Goal: Task Accomplishment & Management: Manage account settings

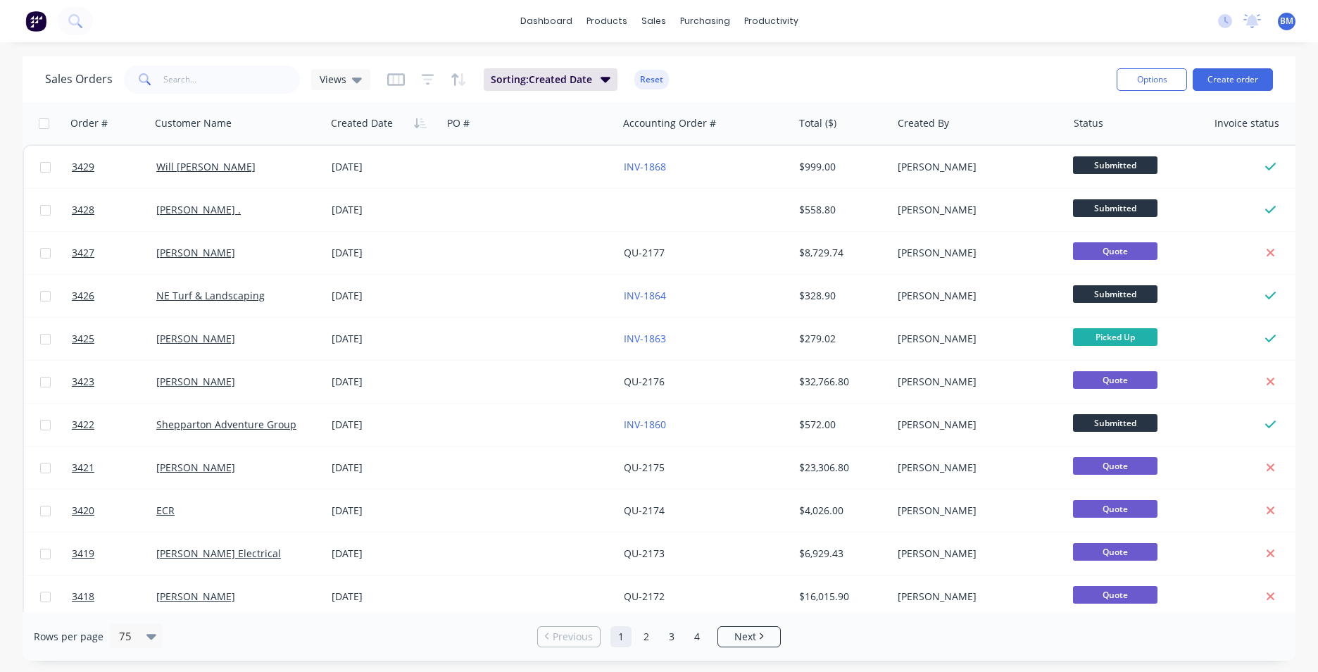
click at [38, 28] on img at bounding box center [35, 21] width 21 height 21
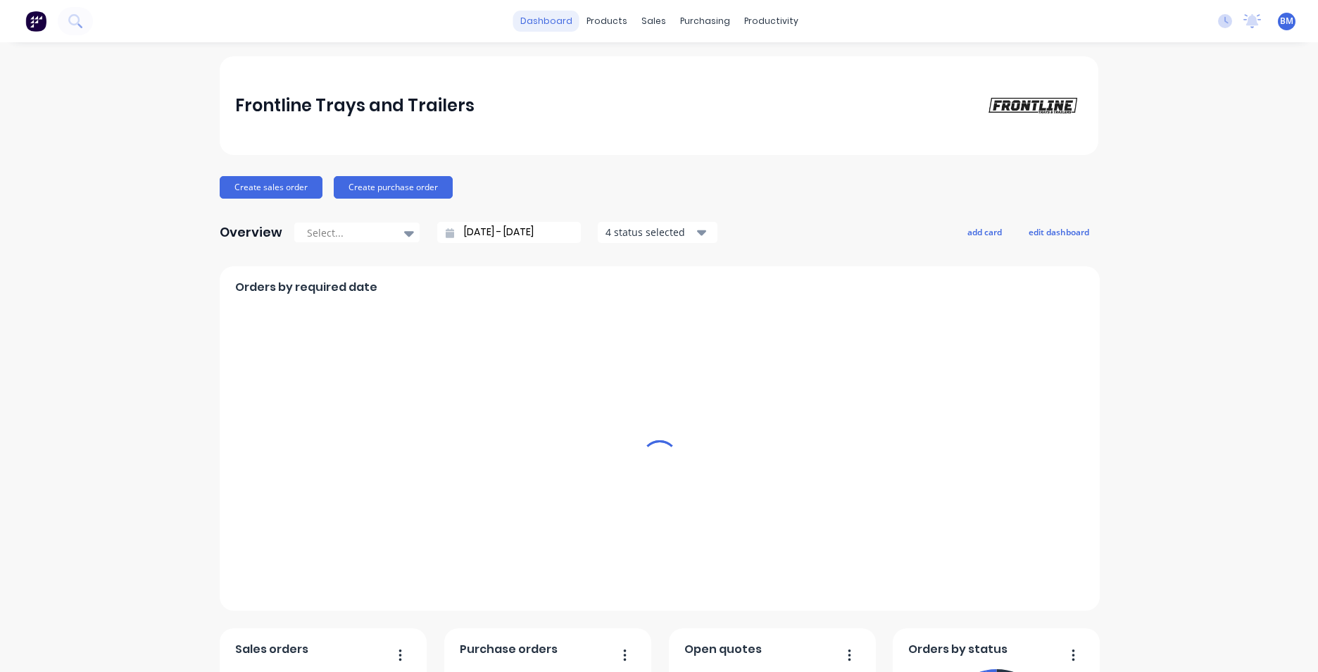
click at [554, 36] on div "dashboard products sales purchasing productivity dashboard products Product Cat…" at bounding box center [659, 21] width 1318 height 42
click at [554, 23] on link "dashboard" at bounding box center [546, 21] width 66 height 21
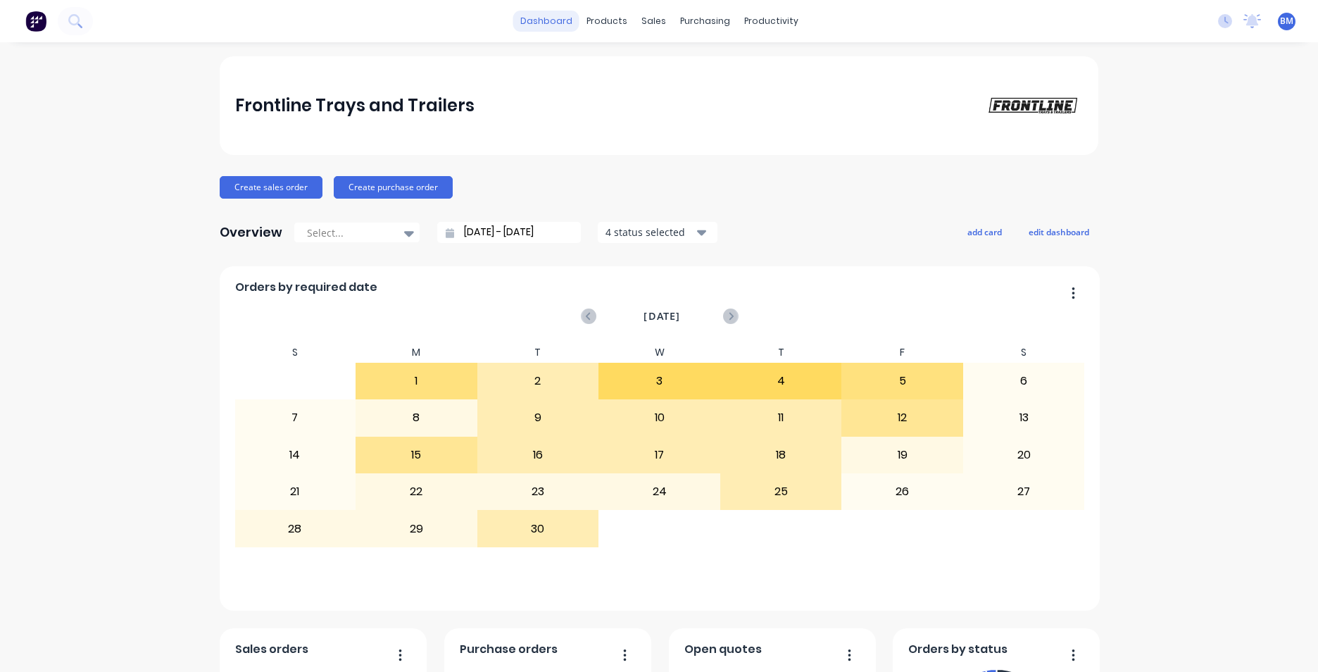
click at [532, 27] on link "dashboard" at bounding box center [546, 21] width 66 height 21
click at [546, 27] on link "dashboard" at bounding box center [546, 21] width 66 height 21
click at [560, 19] on link "dashboard" at bounding box center [546, 21] width 66 height 21
click at [27, 23] on img at bounding box center [35, 21] width 21 height 21
click at [75, 21] on icon at bounding box center [74, 20] width 13 height 13
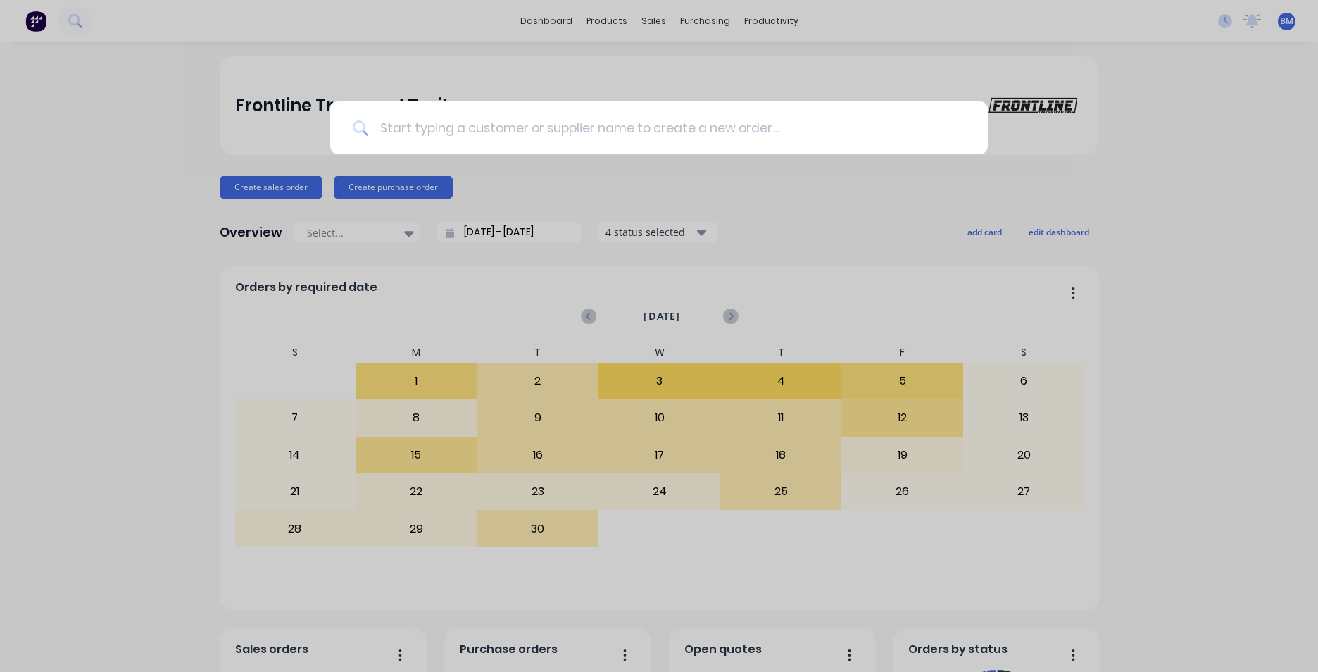
click at [551, 115] on input at bounding box center [666, 127] width 597 height 53
click at [514, 146] on input at bounding box center [666, 127] width 597 height 53
click at [525, 135] on input at bounding box center [666, 127] width 597 height 53
drag, startPoint x: 311, startPoint y: 18, endPoint x: 714, endPoint y: 18, distance: 403.5
click at [323, 18] on div at bounding box center [659, 336] width 1318 height 672
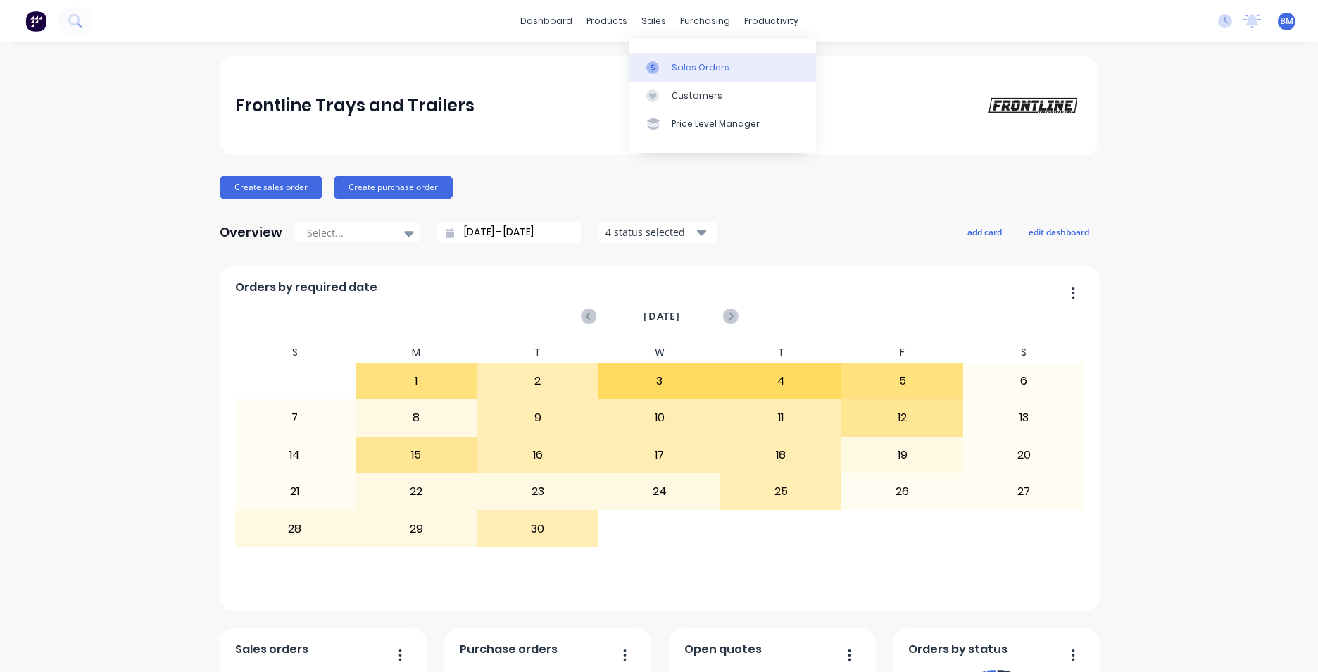
click at [669, 77] on link "Sales Orders" at bounding box center [723, 67] width 187 height 28
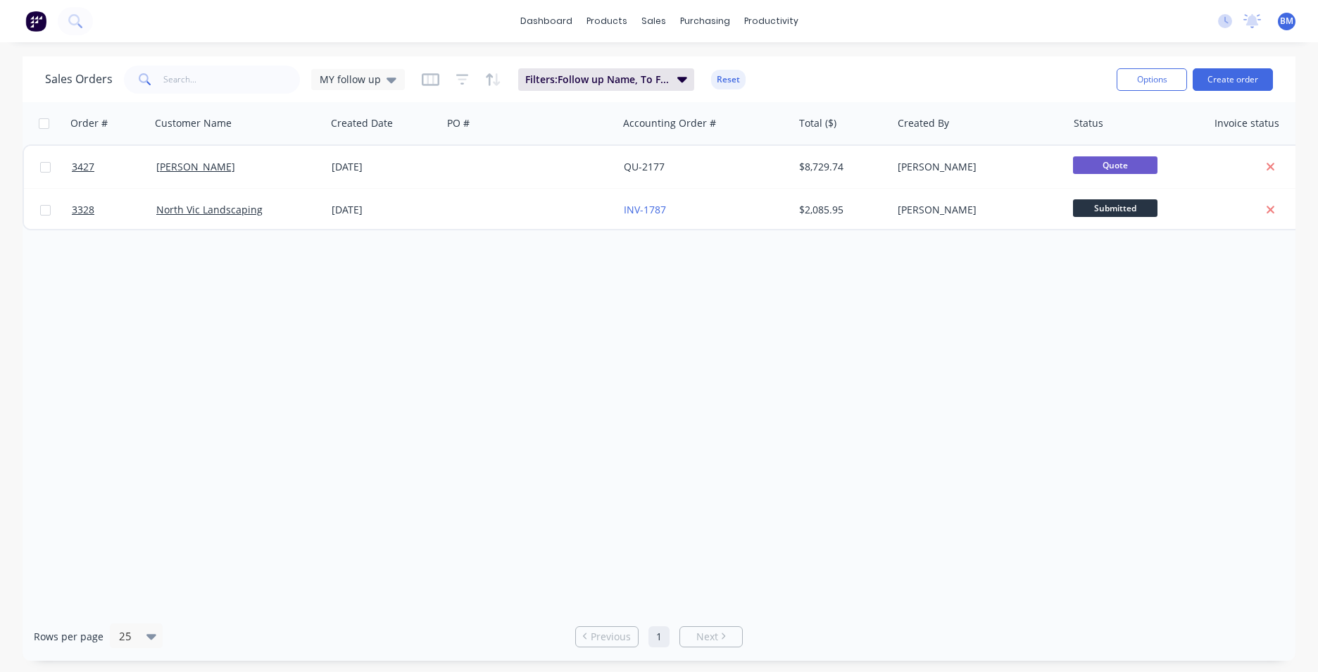
drag, startPoint x: 389, startPoint y: 78, endPoint x: 386, endPoint y: 92, distance: 13.7
click at [389, 78] on icon at bounding box center [392, 80] width 10 height 6
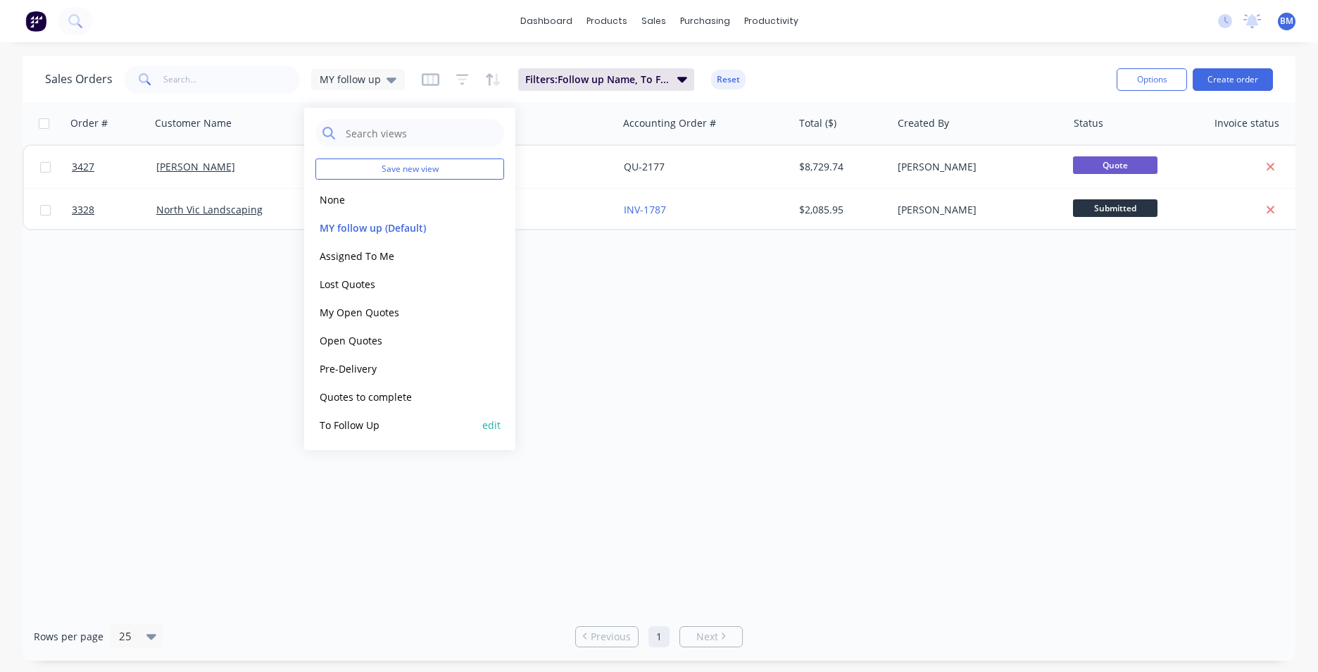
click at [371, 422] on button "To Follow Up" at bounding box center [395, 425] width 161 height 16
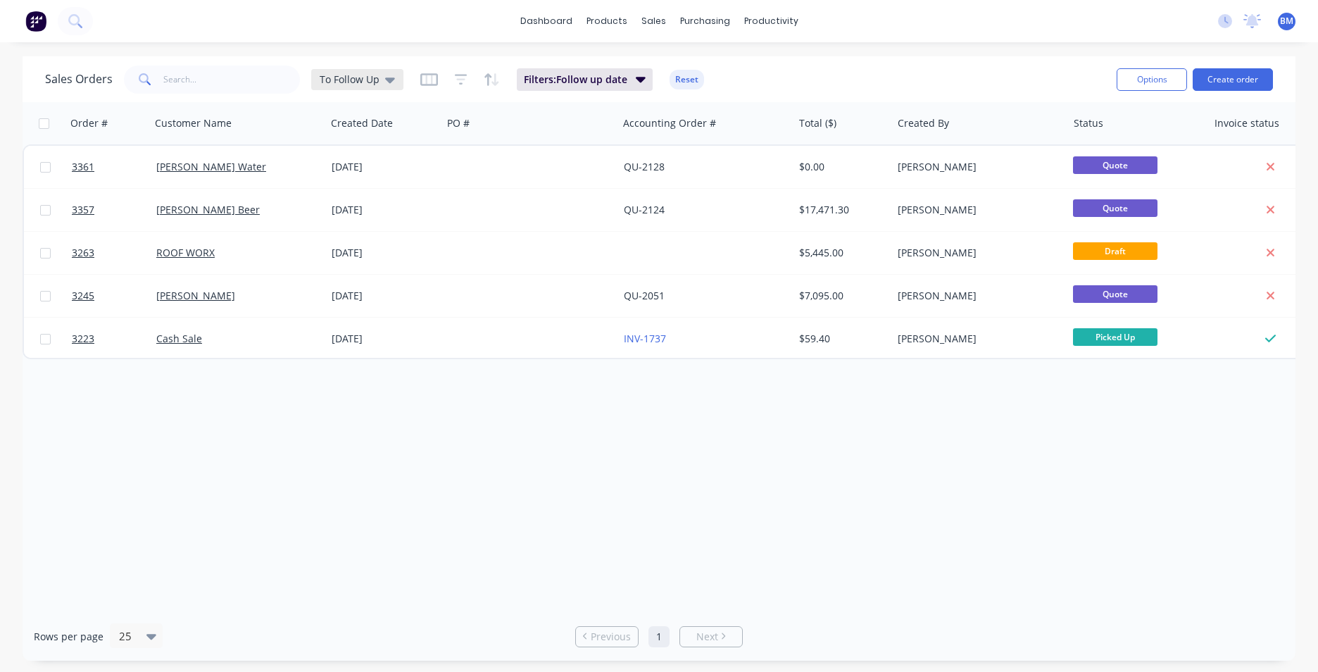
click at [361, 89] on div "To Follow Up" at bounding box center [357, 79] width 92 height 21
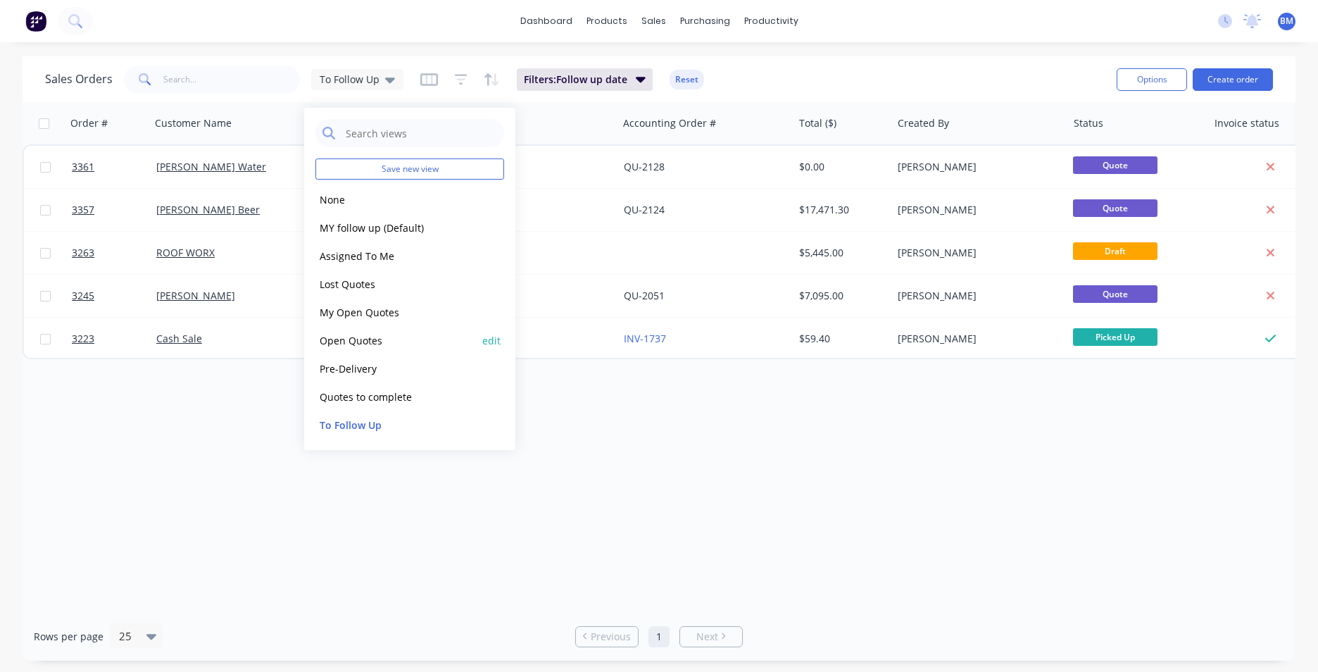
click at [361, 339] on button "Open Quotes" at bounding box center [395, 340] width 161 height 16
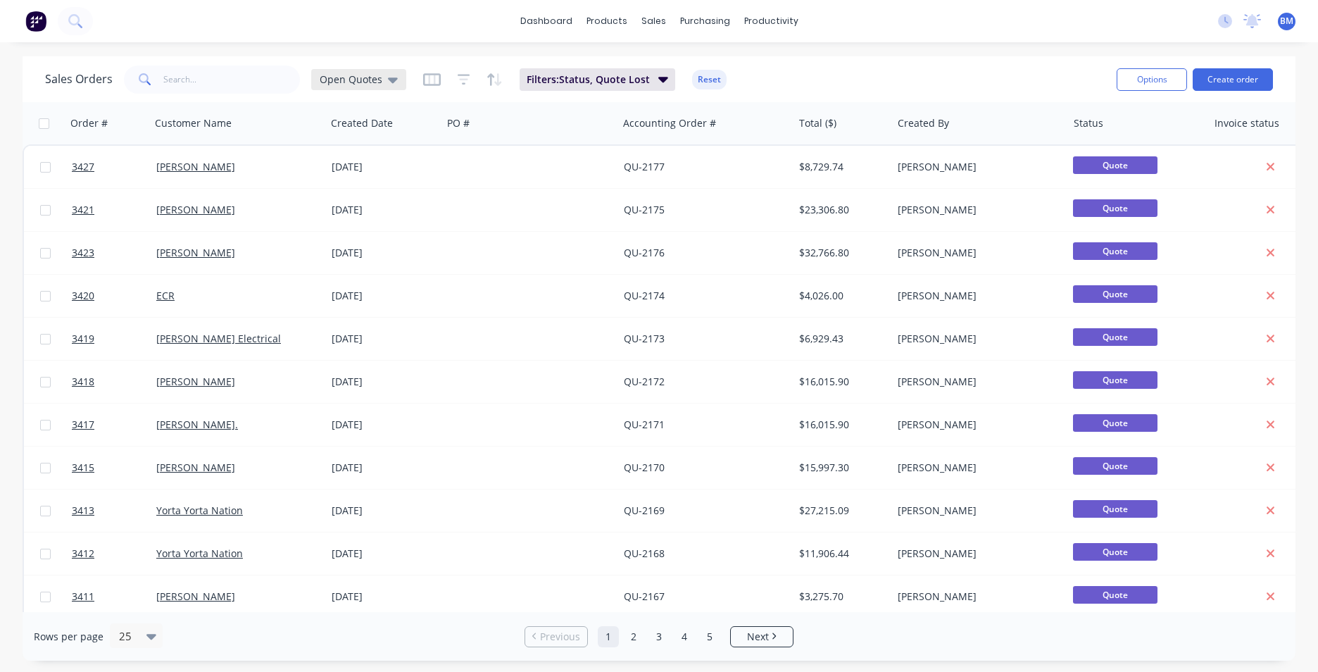
click at [389, 86] on div "Open Quotes" at bounding box center [358, 79] width 95 height 21
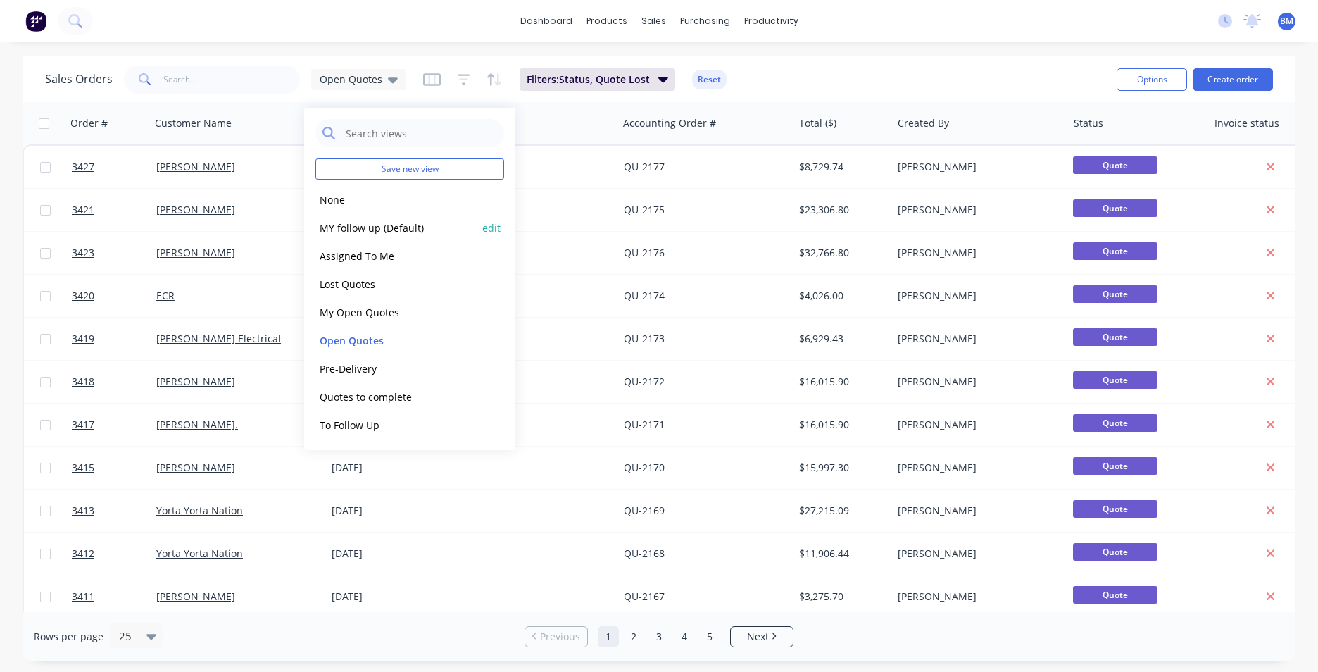
click at [393, 227] on button "MY follow up (Default)" at bounding box center [395, 228] width 161 height 16
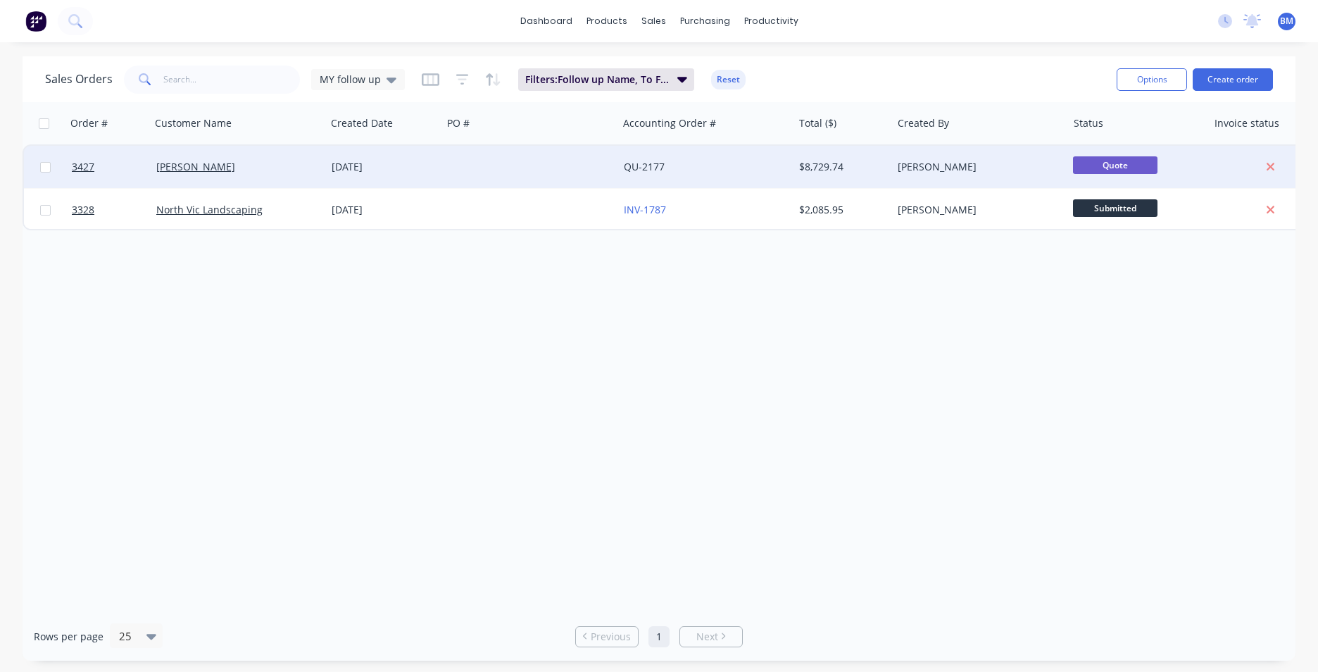
click at [396, 163] on div "[DATE]" at bounding box center [384, 167] width 105 height 14
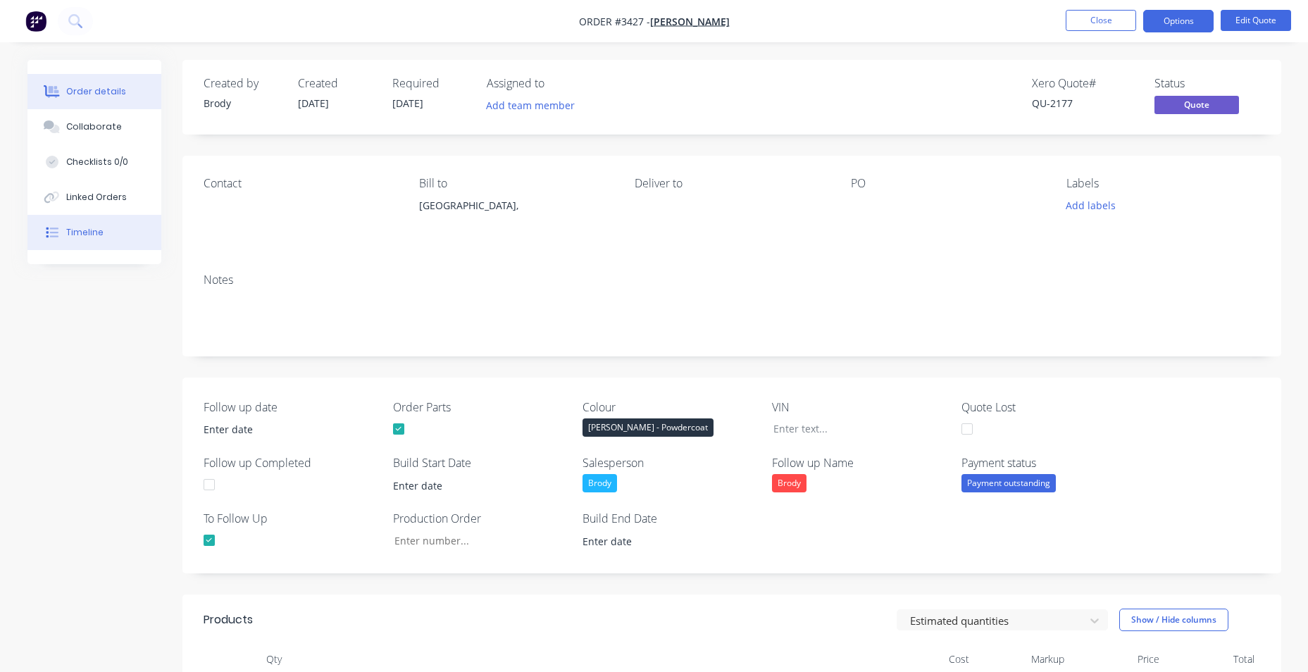
click at [70, 225] on button "Timeline" at bounding box center [94, 232] width 134 height 35
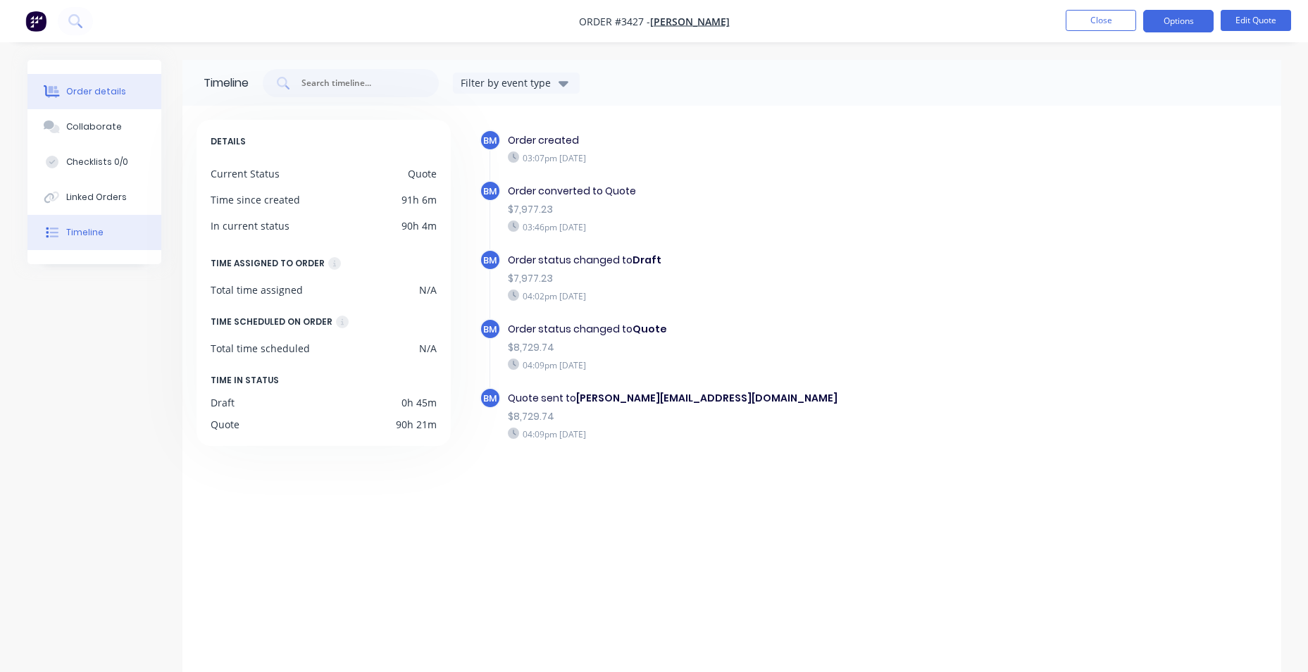
click at [81, 91] on div "Order details" at bounding box center [96, 91] width 60 height 13
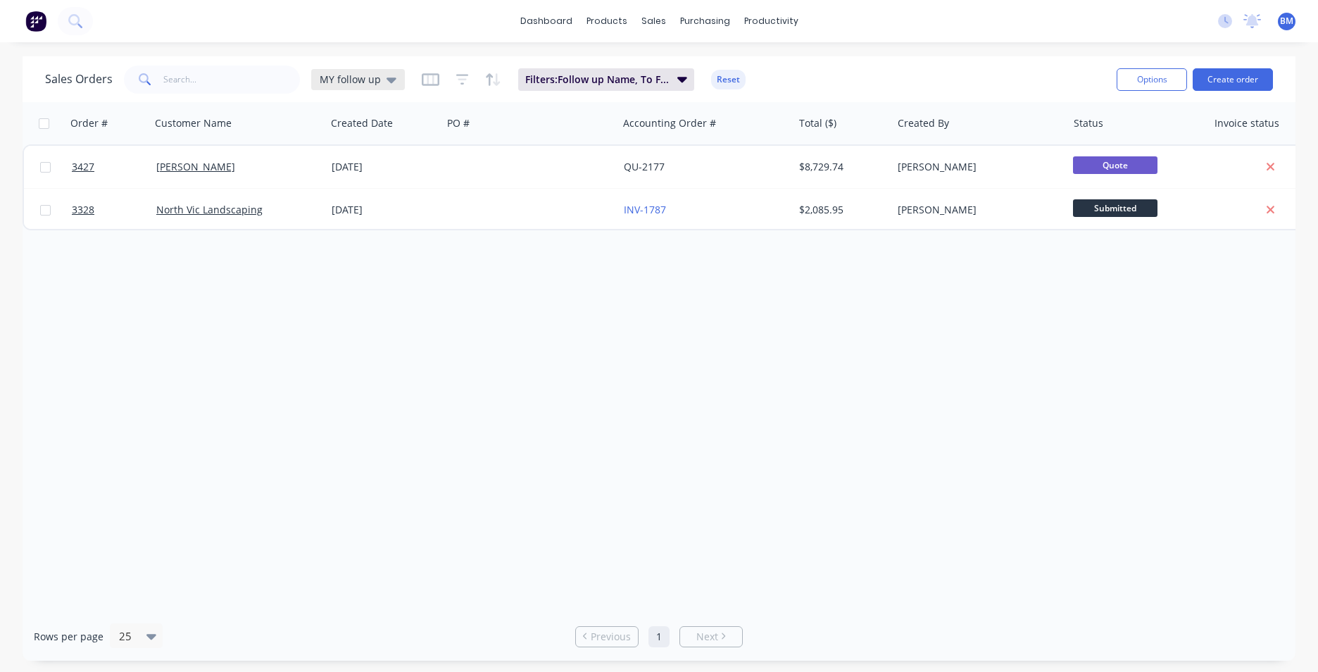
click at [400, 77] on div "MY follow up" at bounding box center [358, 79] width 94 height 21
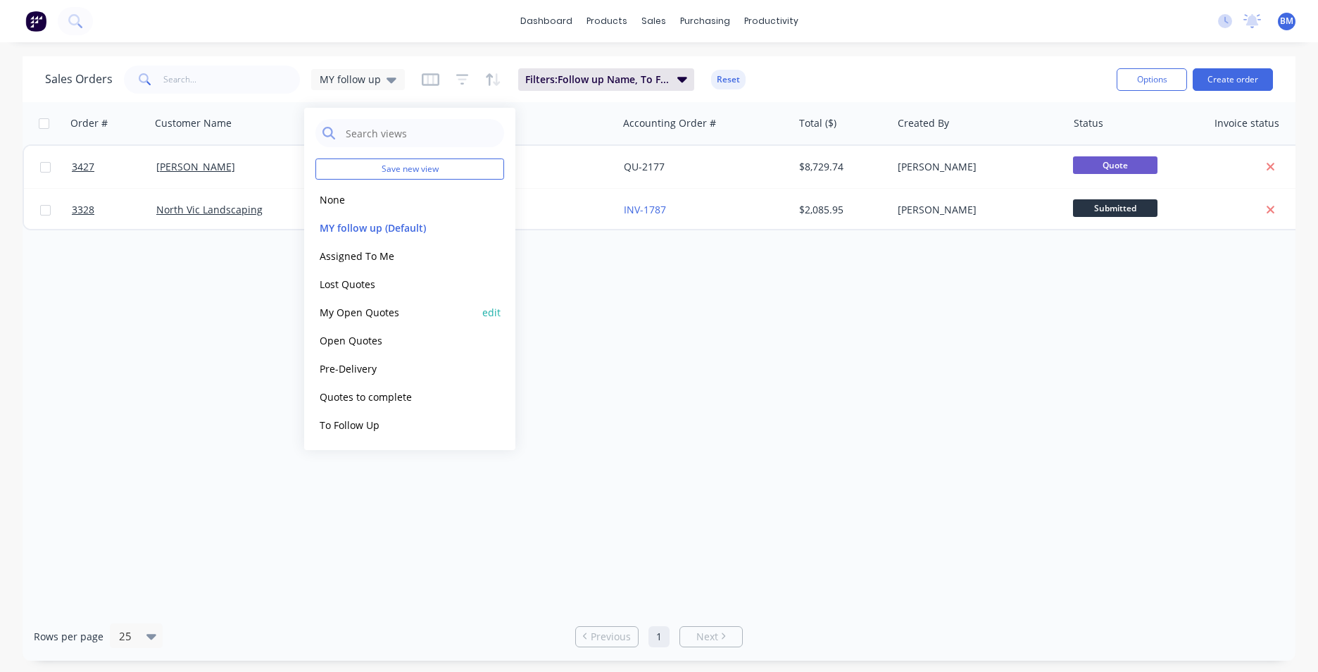
click at [395, 311] on button "My Open Quotes" at bounding box center [395, 312] width 161 height 16
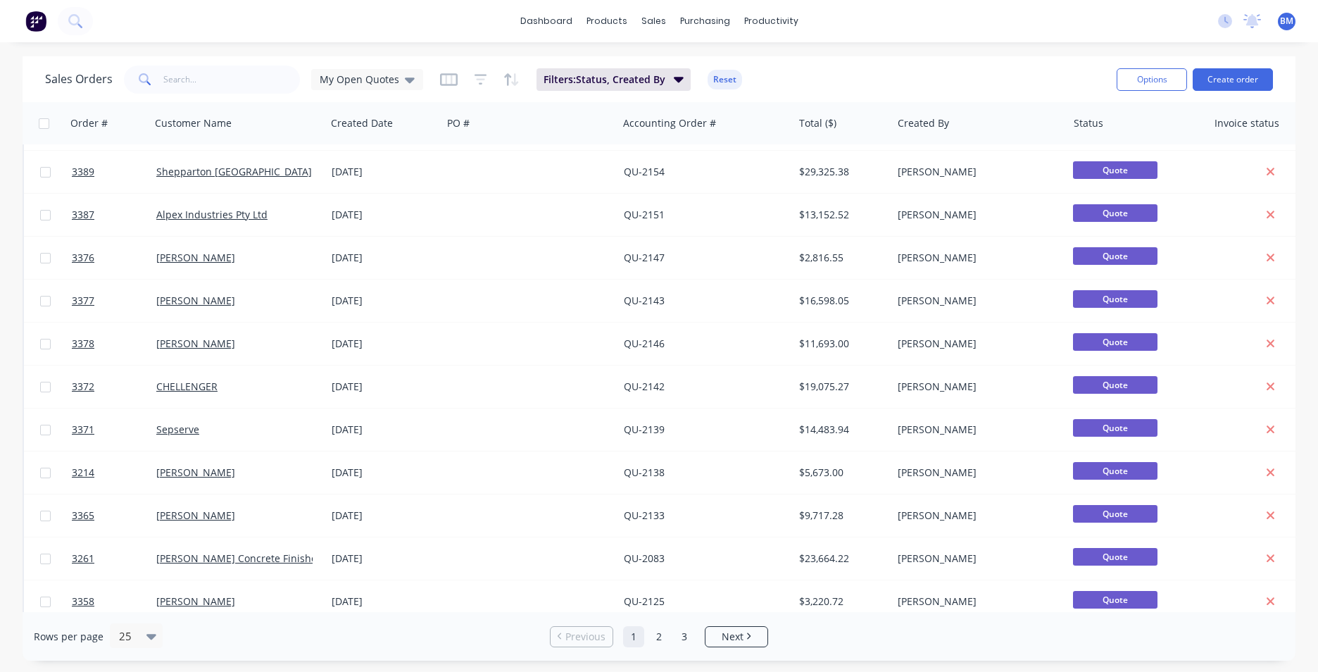
scroll to position [402, 0]
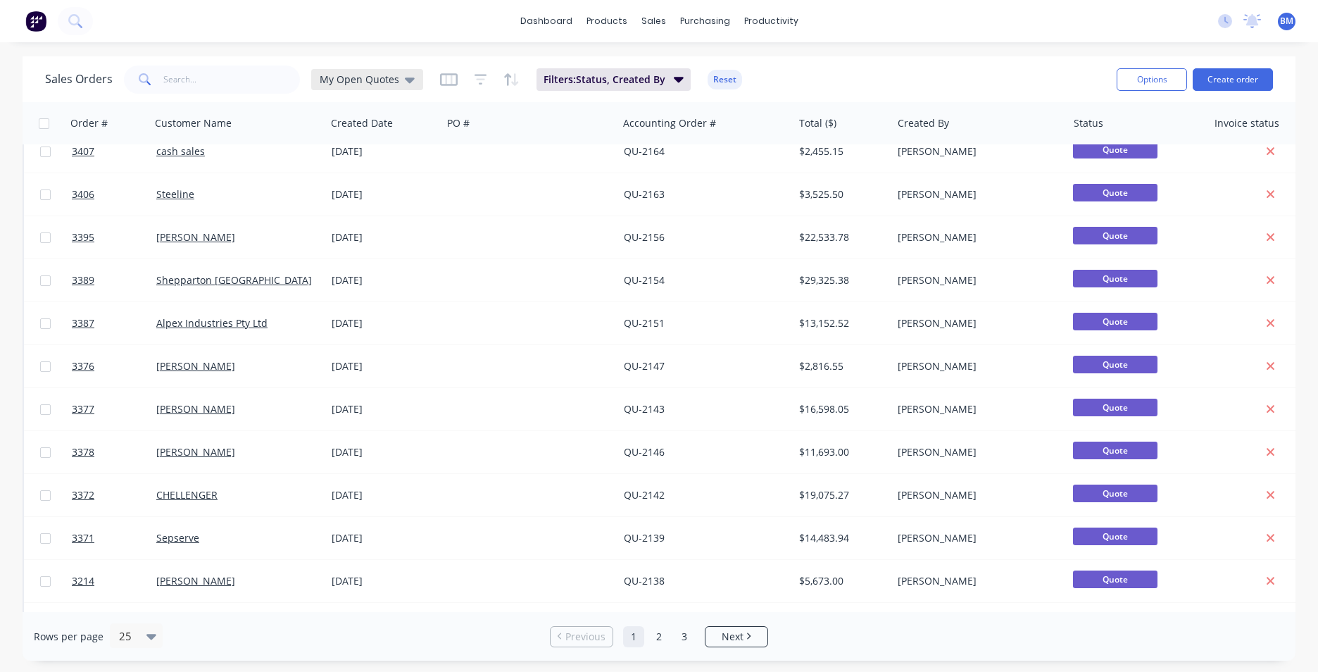
click at [391, 77] on span "My Open Quotes" at bounding box center [360, 79] width 80 height 15
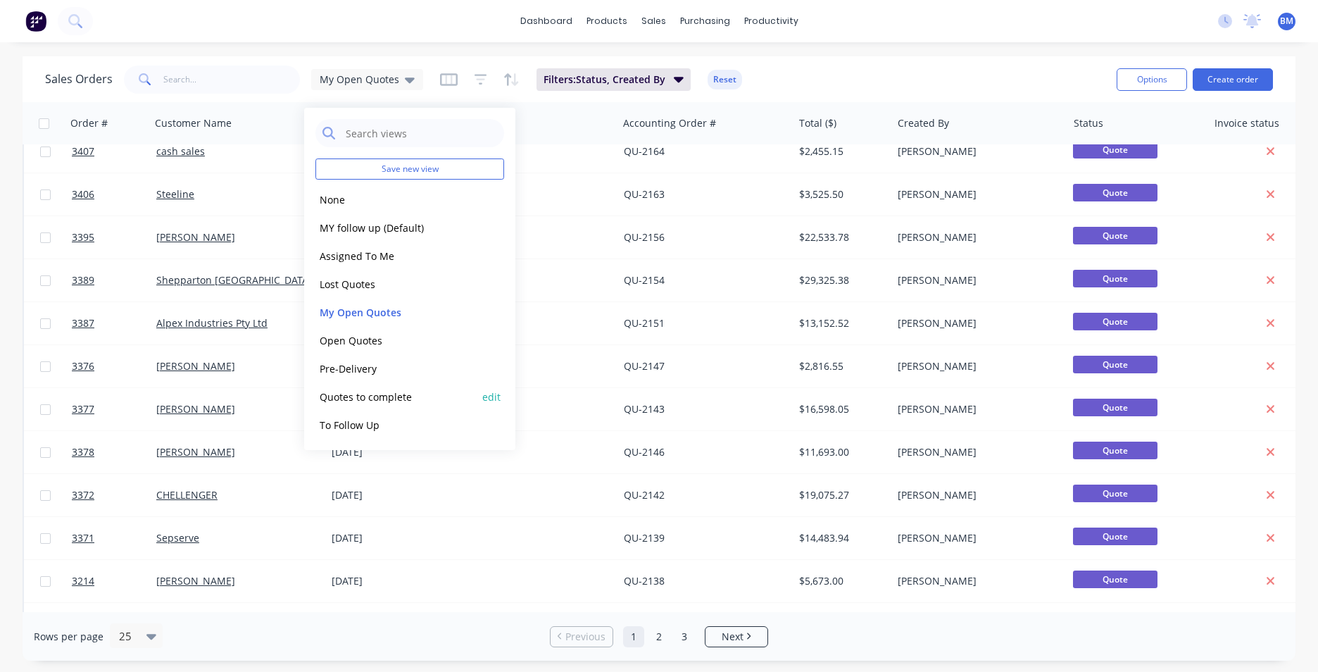
click at [423, 396] on button "Quotes to complete" at bounding box center [395, 397] width 161 height 16
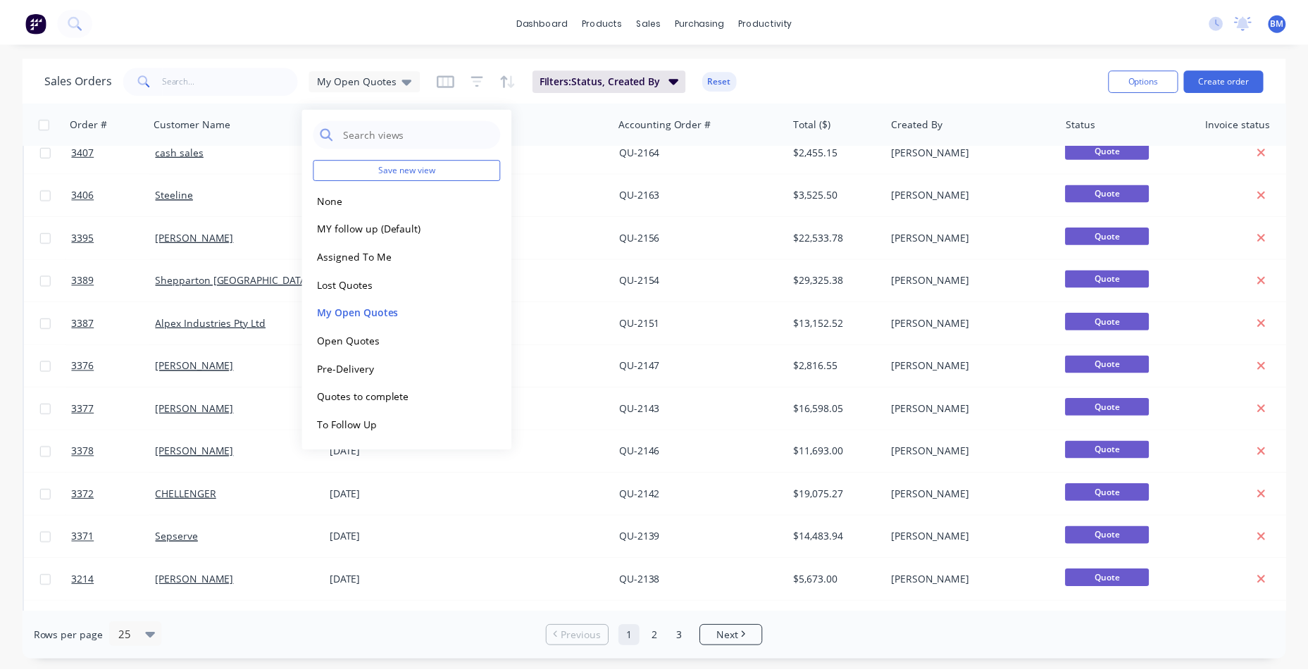
scroll to position [0, 0]
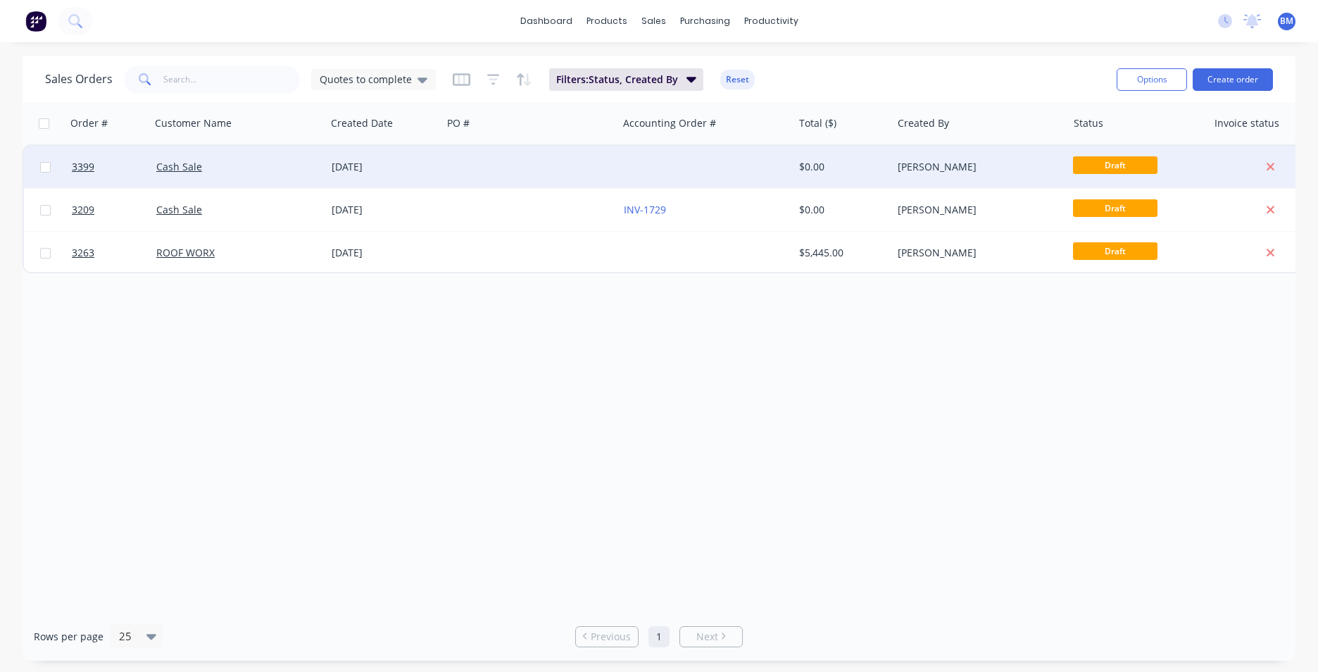
click at [385, 172] on div "[DATE]" at bounding box center [384, 167] width 105 height 14
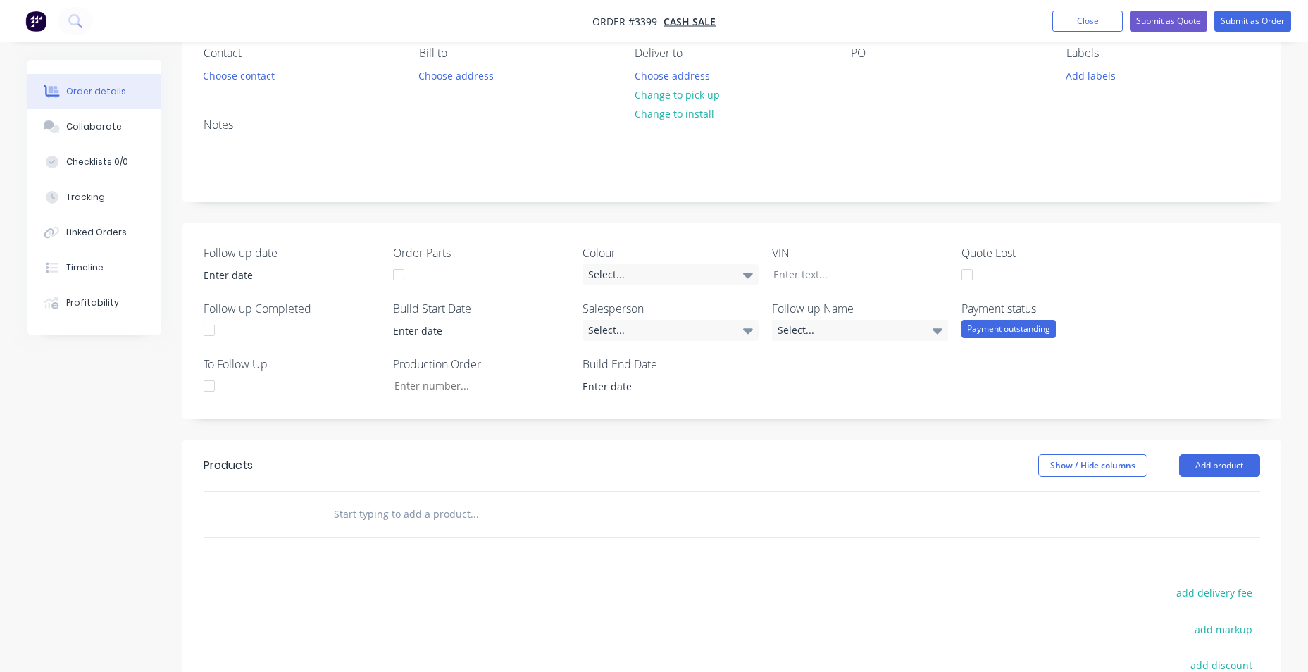
scroll to position [282, 0]
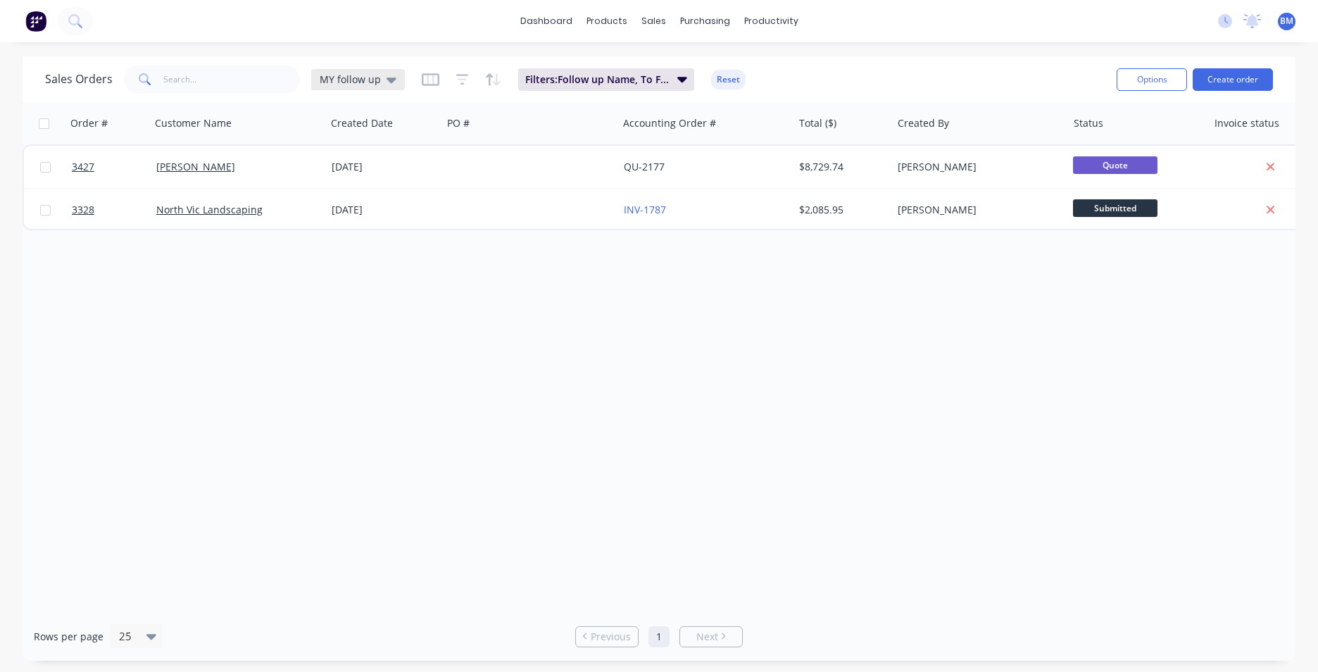
click at [394, 80] on div "MY follow up" at bounding box center [358, 79] width 94 height 21
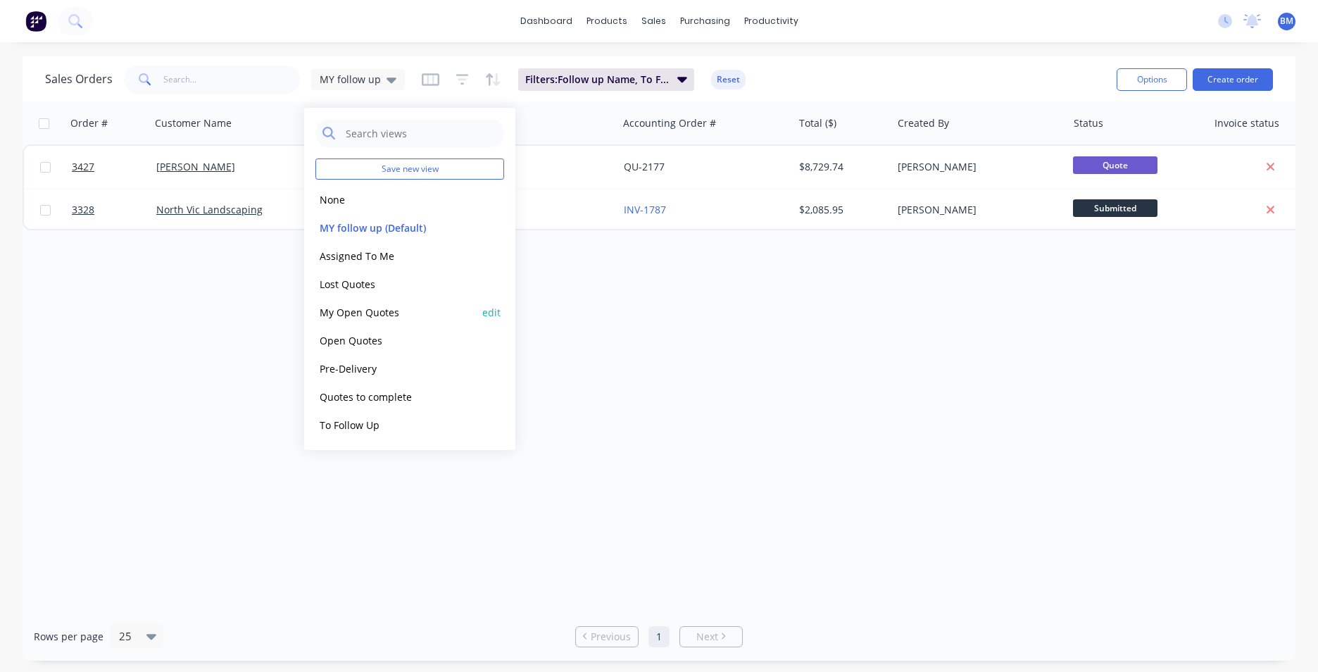
click at [378, 311] on button "My Open Quotes" at bounding box center [395, 312] width 161 height 16
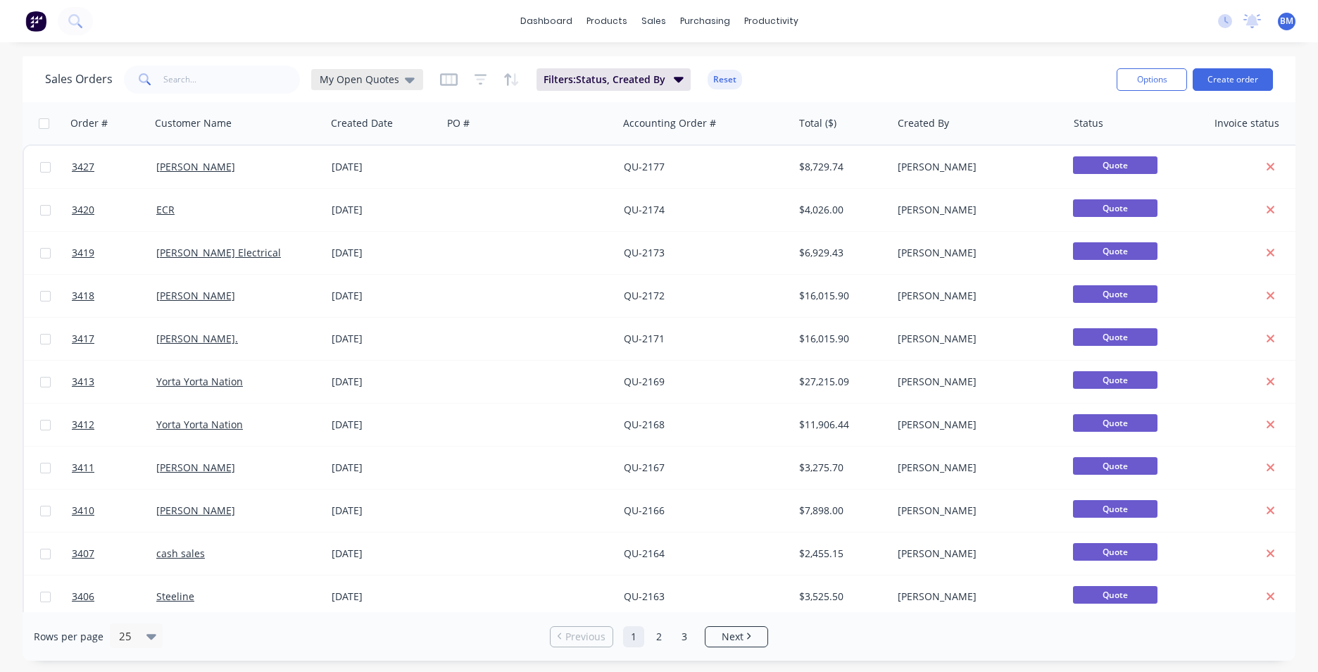
click at [377, 81] on span "My Open Quotes" at bounding box center [360, 79] width 80 height 15
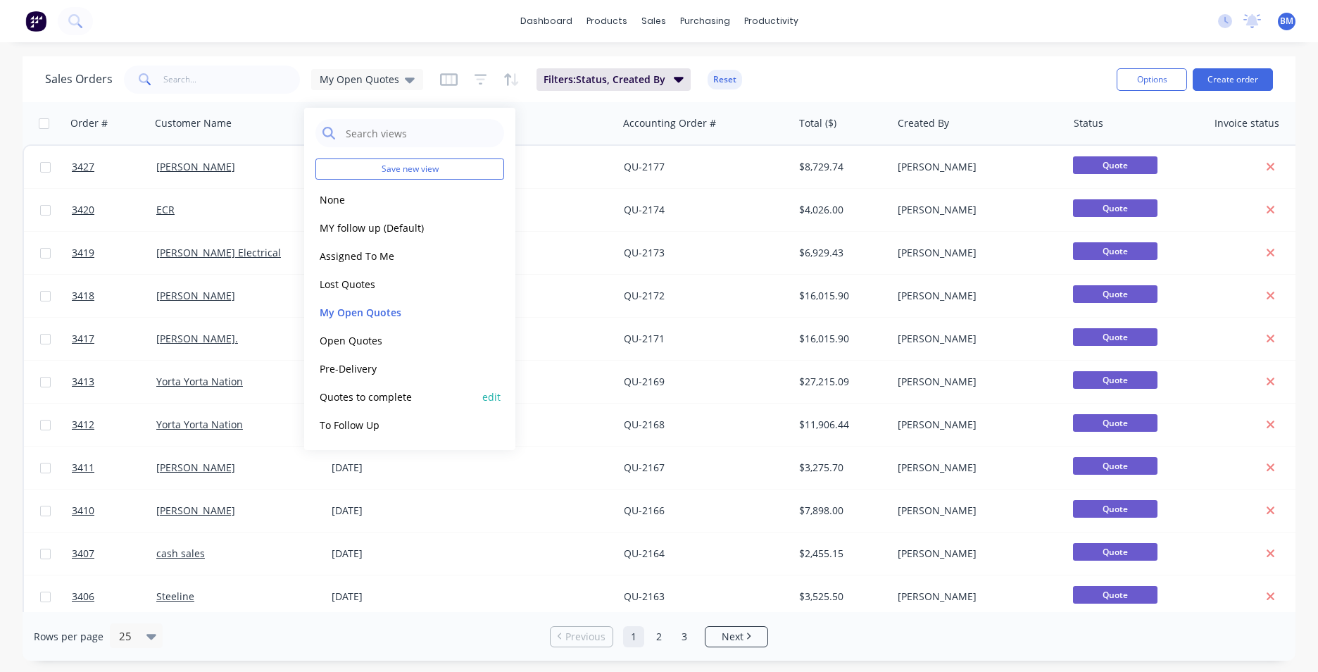
click at [370, 403] on button "Quotes to complete" at bounding box center [395, 397] width 161 height 16
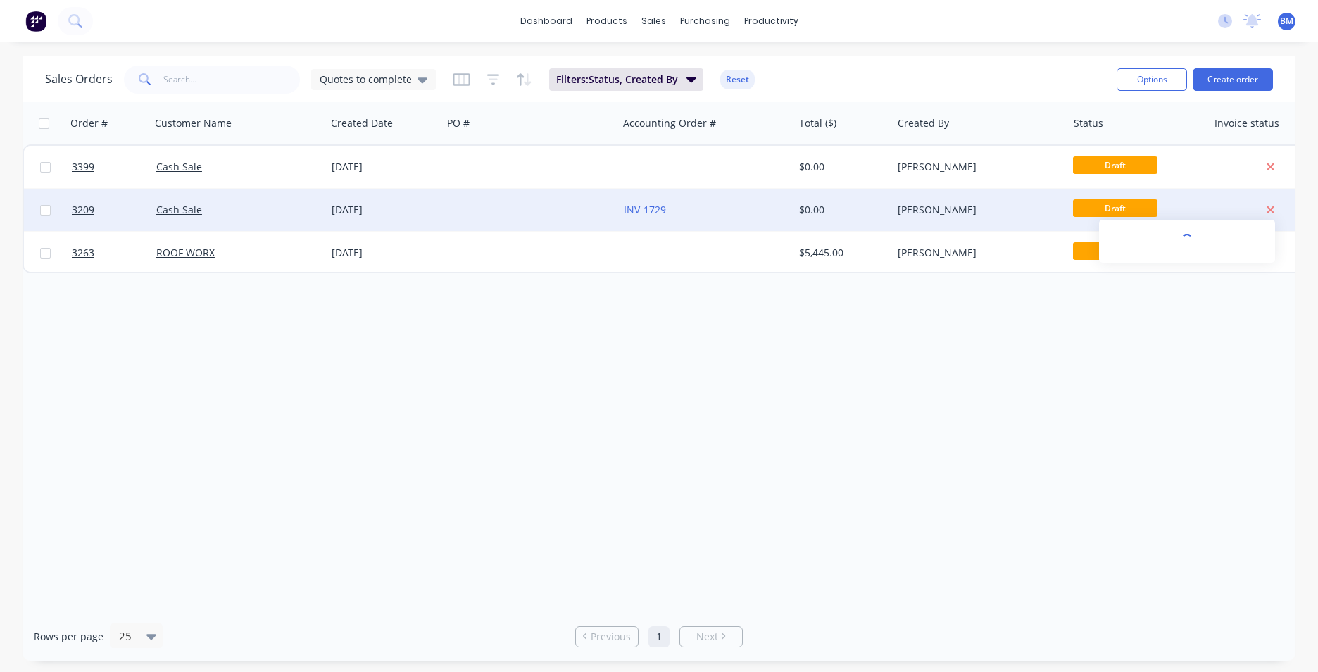
click at [1272, 213] on icon at bounding box center [1270, 210] width 9 height 13
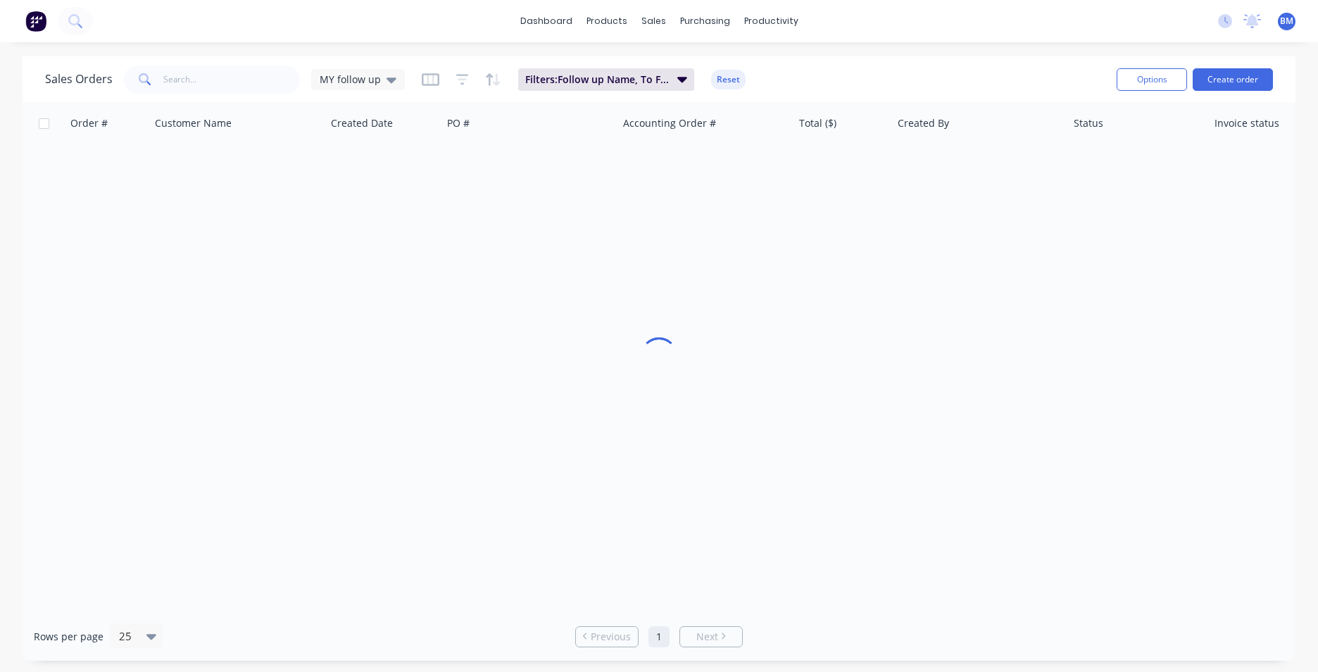
click at [551, 38] on div "dashboard products sales purchasing productivity dashboard products Product Cat…" at bounding box center [659, 21] width 1318 height 42
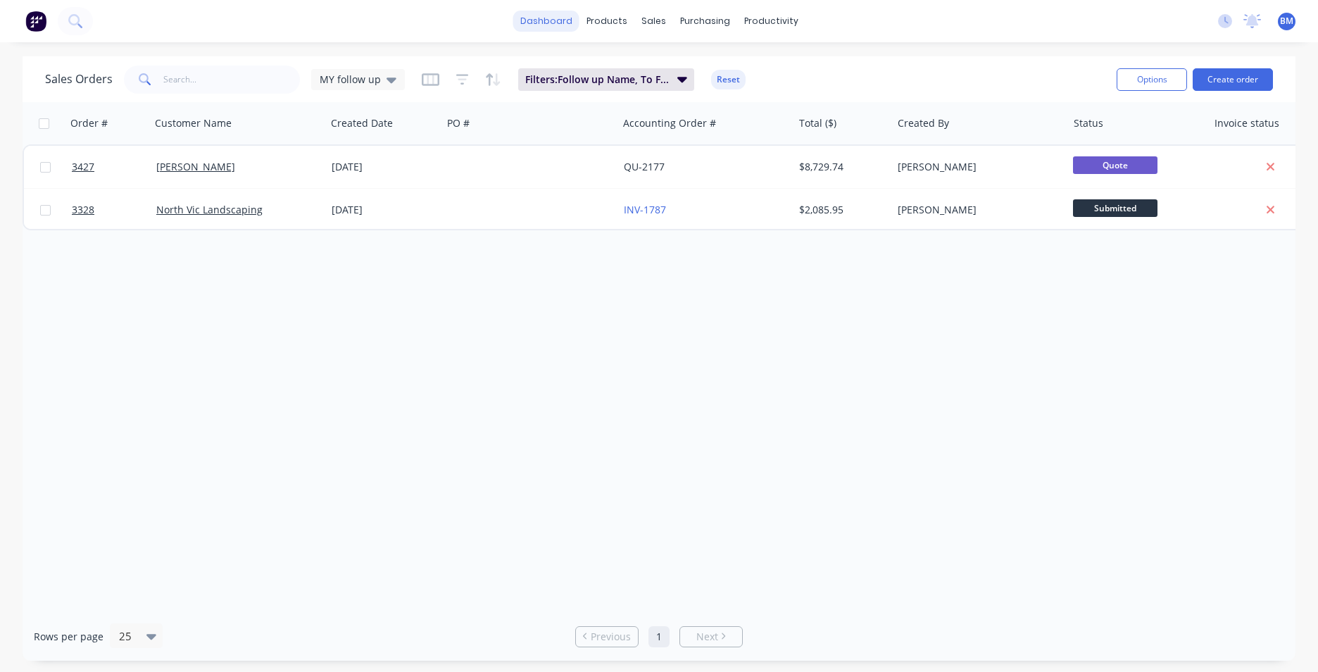
click at [545, 23] on link "dashboard" at bounding box center [546, 21] width 66 height 21
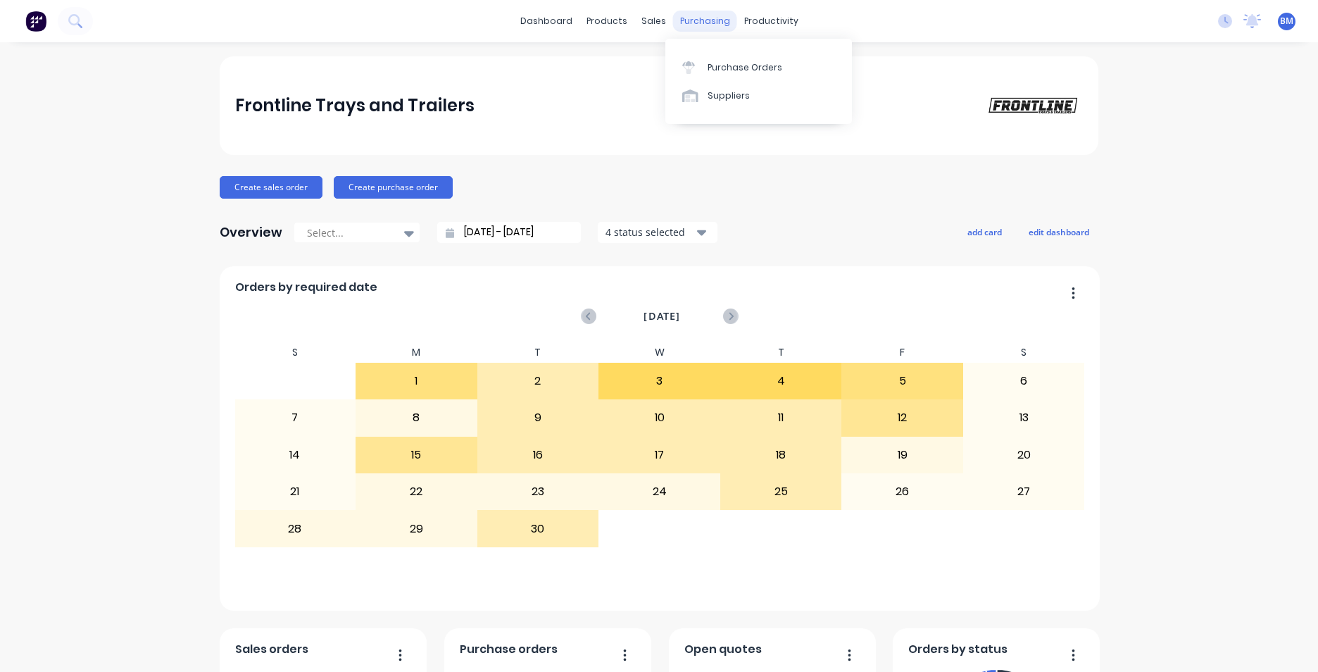
click at [720, 30] on div "purchasing" at bounding box center [705, 21] width 64 height 21
click at [553, 16] on link "dashboard" at bounding box center [546, 21] width 66 height 21
click at [531, 18] on link "dashboard" at bounding box center [546, 21] width 66 height 21
